Goal: Task Accomplishment & Management: Use online tool/utility

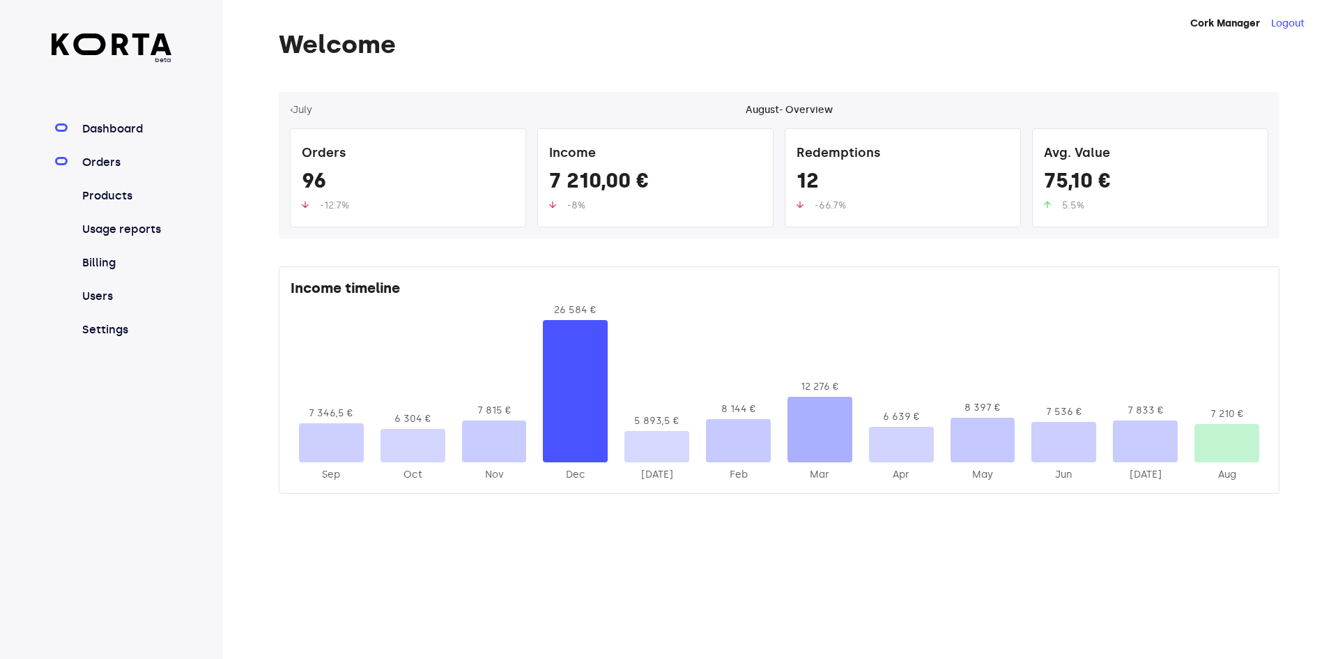
click at [135, 164] on link "Orders" at bounding box center [125, 162] width 93 height 17
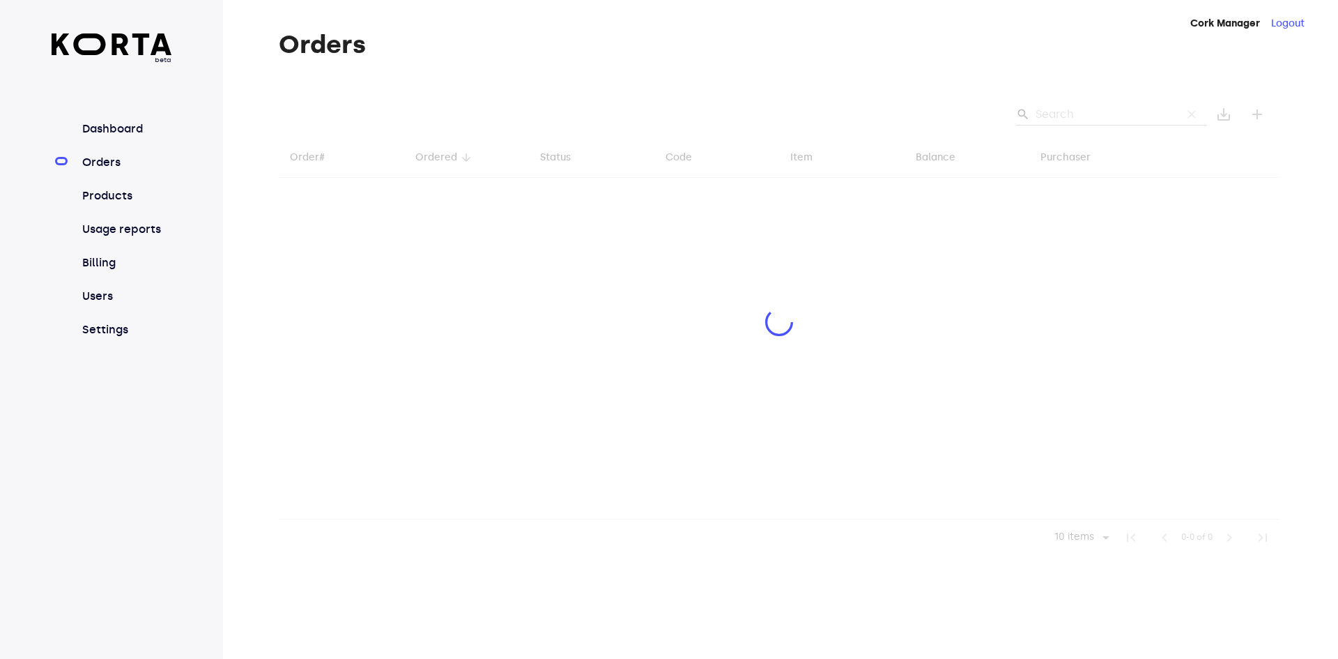
click at [1131, 119] on div at bounding box center [779, 324] width 1001 height 464
click at [1094, 112] on div at bounding box center [779, 324] width 1001 height 464
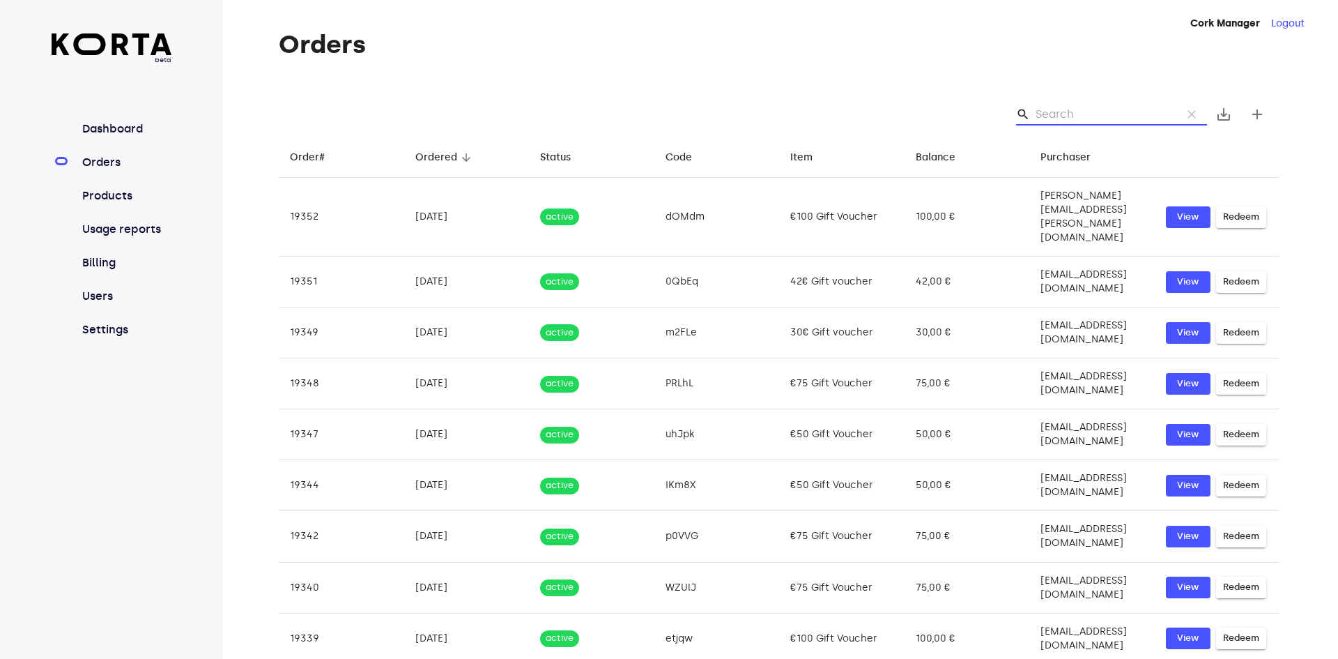
click at [1100, 112] on input "Search" at bounding box center [1103, 114] width 135 height 22
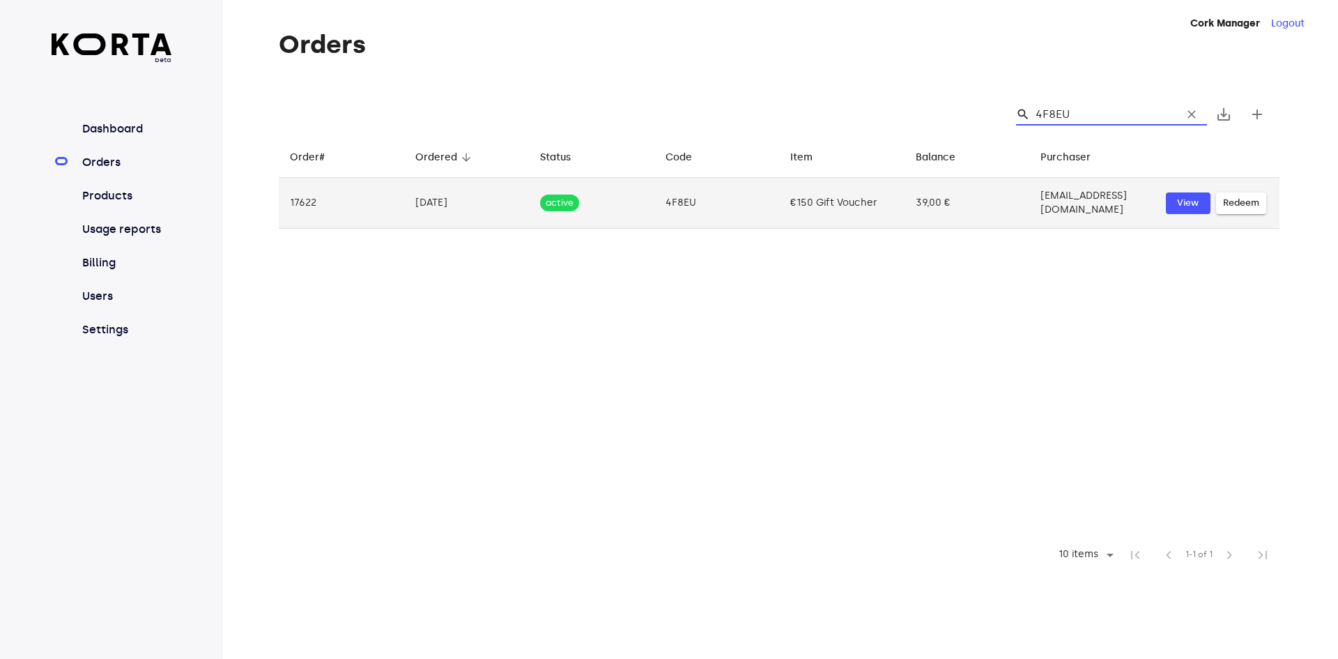
type input "4F8EU"
click at [1246, 197] on span "Redeem" at bounding box center [1241, 203] width 36 height 16
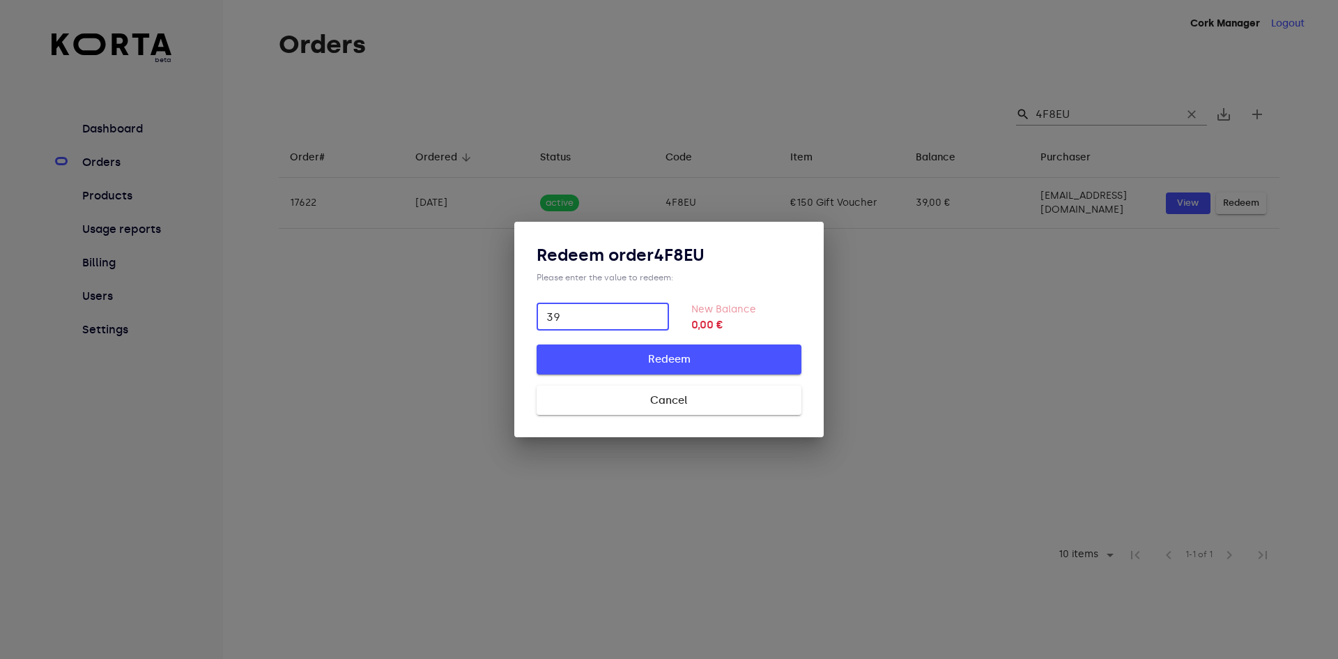
type input "39"
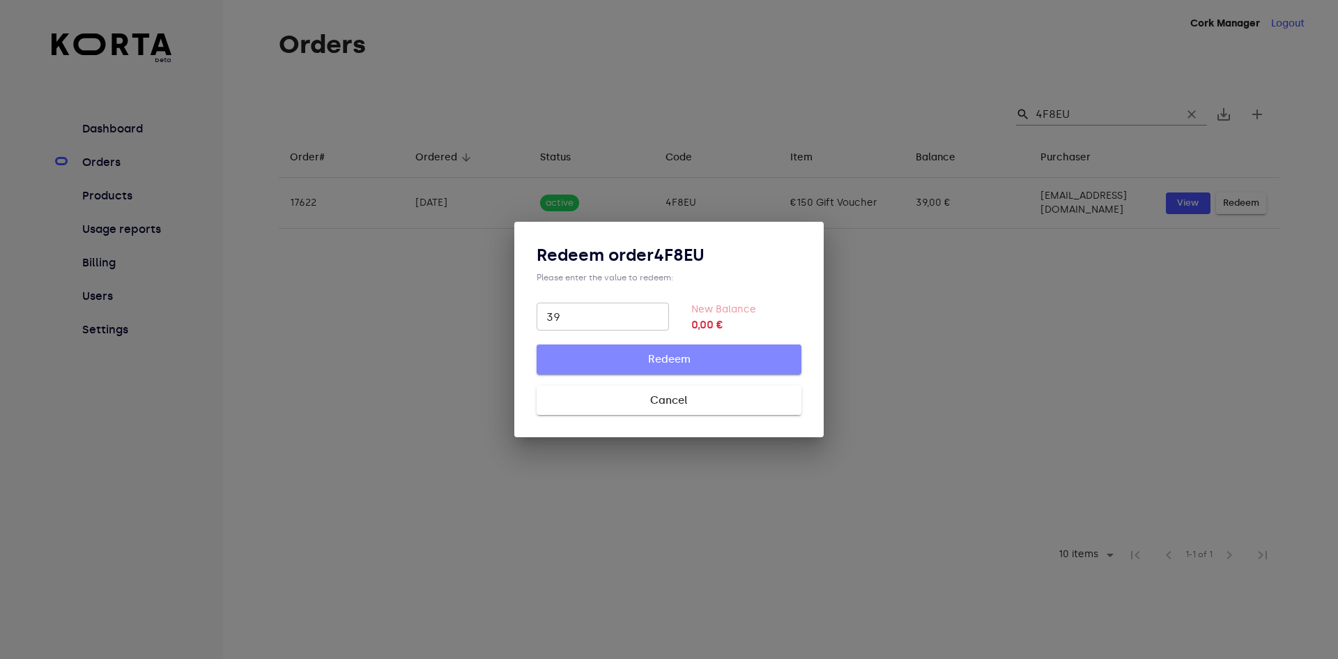
click at [719, 365] on span "Redeem" at bounding box center [669, 359] width 220 height 18
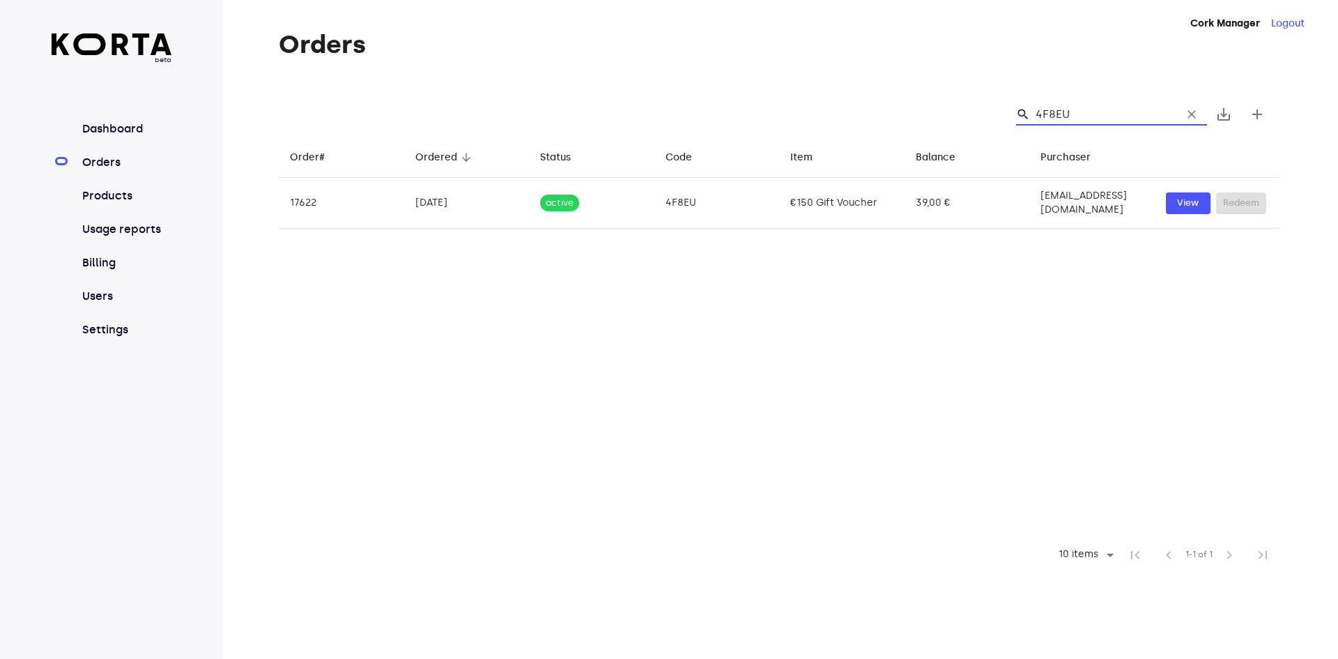
drag, startPoint x: 1087, startPoint y: 112, endPoint x: 979, endPoint y: 86, distance: 110.6
click at [982, 101] on div "search 4F8EU clear save_alt add" at bounding box center [779, 114] width 1001 height 45
